Goal: Information Seeking & Learning: Understand process/instructions

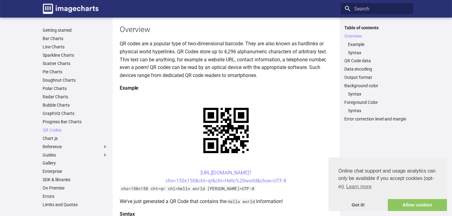
scroll to position [62, 0]
click at [140, 170] on center "https://image-charts.com/chart? chs=150x150&cht=qr&chl=Hello%20world&choe=UTF-8" at bounding box center [226, 178] width 212 height 16
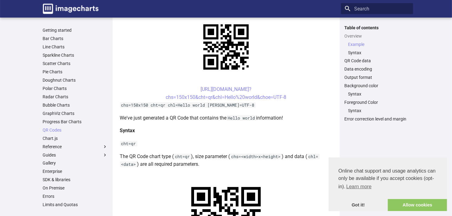
scroll to position [0, 0]
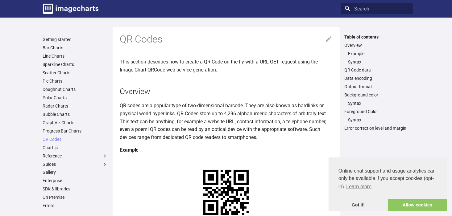
click at [208, 11] on div "Header" at bounding box center [223, 8] width 230 height 15
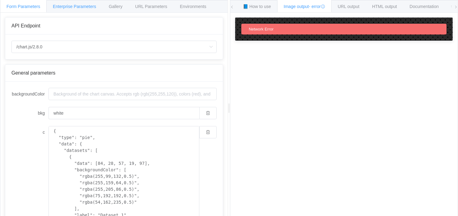
click at [82, 4] on span "Enterprise Parameters" at bounding box center [74, 6] width 43 height 5
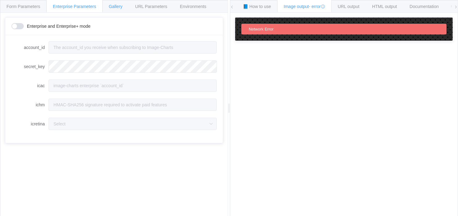
click at [123, 3] on div "Gallery" at bounding box center [115, 6] width 27 height 12
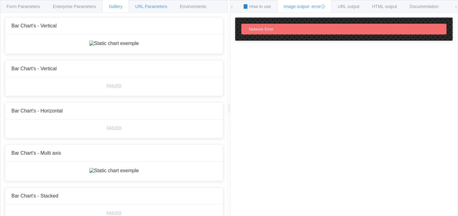
click at [147, 4] on span "URL Parameters" at bounding box center [151, 6] width 32 height 5
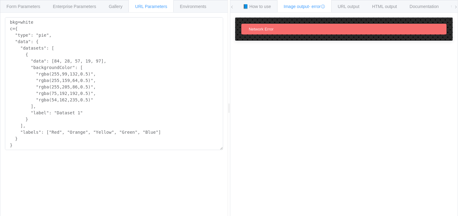
click at [455, 9] on span at bounding box center [456, 7] width 4 height 14
click at [17, 15] on div "API Endpoint /chart.js/2.8.0 /chart /chart.js/2.8.0 General parameters backgrou…" at bounding box center [113, 119] width 227 height 213
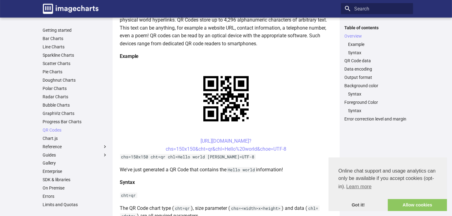
scroll to position [94, 0]
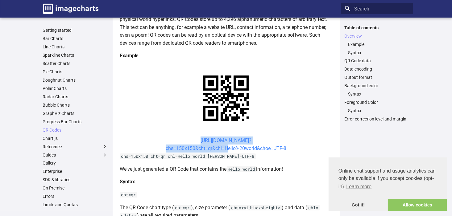
drag, startPoint x: 188, startPoint y: 141, endPoint x: 225, endPoint y: 150, distance: 38.9
click at [225, 150] on center "https://image-charts.com/chart? chs=150x150&cht=qr&chl=Hello%20world&choe=UTF-8" at bounding box center [226, 145] width 212 height 16
copy link "https://image-charts.com/chart? chs=150x150&cht=qr&chl="
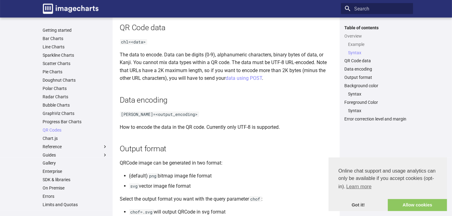
scroll to position [429, 0]
